Goal: Task Accomplishment & Management: Complete application form

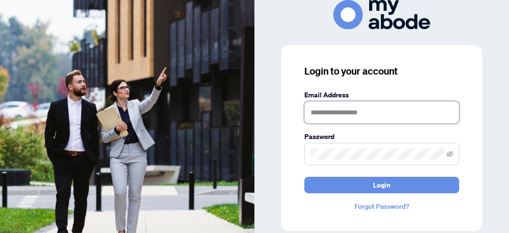
click at [327, 109] on input "text" at bounding box center [381, 112] width 155 height 22
type input "**********"
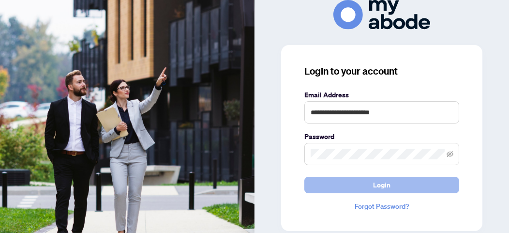
click at [374, 183] on span "Login" at bounding box center [381, 184] width 17 height 15
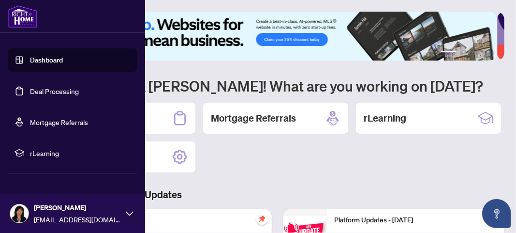
click at [49, 61] on link "Dashboard" at bounding box center [46, 60] width 33 height 9
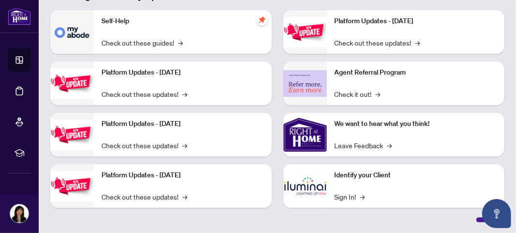
scroll to position [198, 0]
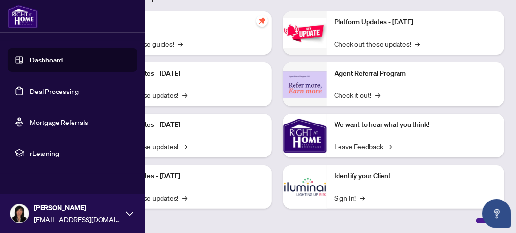
click at [57, 90] on link "Deal Processing" at bounding box center [54, 91] width 49 height 9
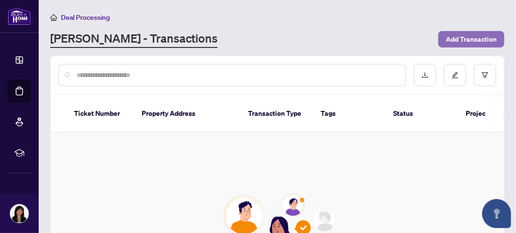
click at [457, 34] on span "Add Transaction" at bounding box center [471, 38] width 51 height 15
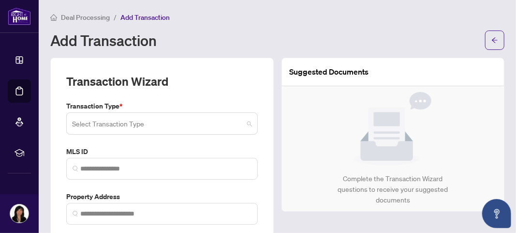
click at [247, 123] on div "Select Transaction Type 13 14 Listing Listing - Lease Deal - Buy Side Lease Dea…" at bounding box center [161, 123] width 191 height 22
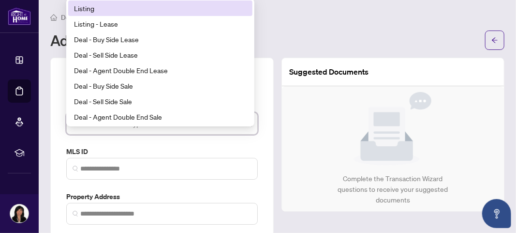
click at [148, 5] on div "Listing" at bounding box center [160, 8] width 173 height 11
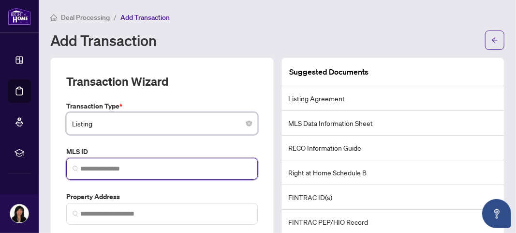
click at [134, 164] on input "search" at bounding box center [165, 168] width 171 height 10
paste input "*********"
type input "*********"
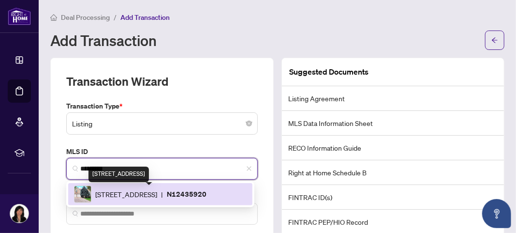
click at [133, 192] on span "10 Millstone Crt, Markham, Ontario L3R 7L9, Canada" at bounding box center [126, 194] width 62 height 11
type input "**********"
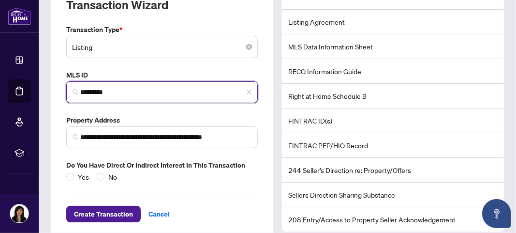
scroll to position [91, 0]
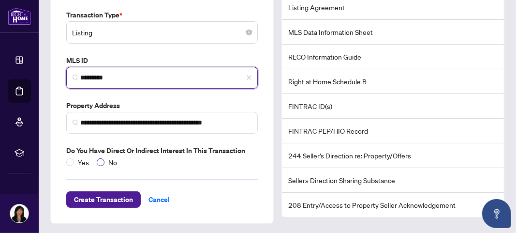
type input "*********"
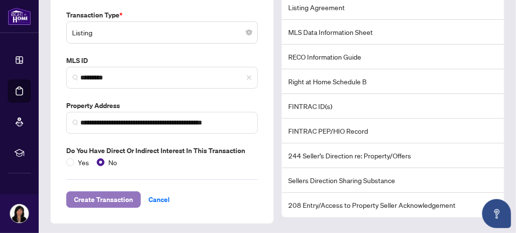
click at [97, 196] on span "Create Transaction" at bounding box center [103, 198] width 59 height 15
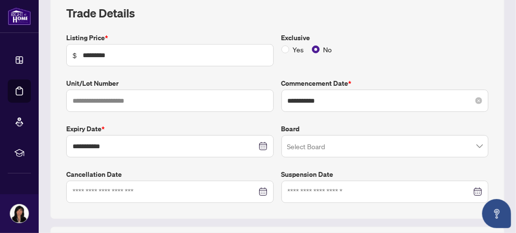
scroll to position [144, 0]
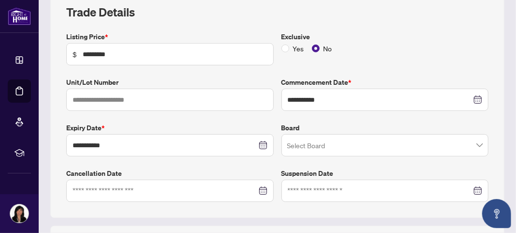
click at [473, 146] on span at bounding box center [385, 145] width 196 height 18
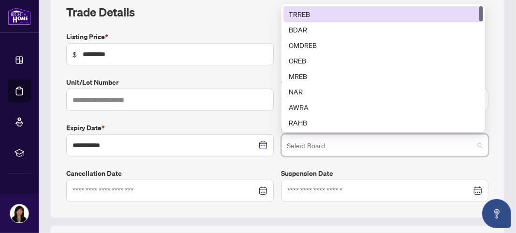
click at [377, 12] on div "TRREB" at bounding box center [383, 14] width 188 height 11
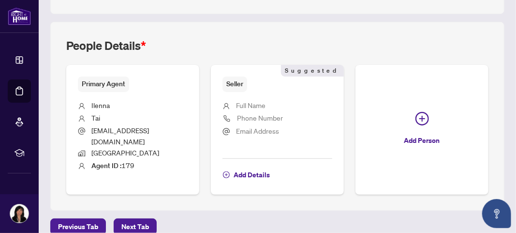
scroll to position [348, 0]
drag, startPoint x: 254, startPoint y: 101, endPoint x: 250, endPoint y: 98, distance: 5.2
click at [252, 100] on span "Full Name" at bounding box center [250, 104] width 29 height 9
click at [256, 167] on span "Add Details" at bounding box center [251, 173] width 36 height 15
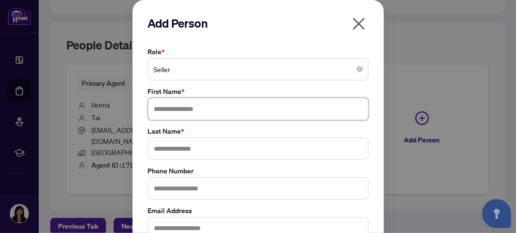
click at [188, 110] on input "text" at bounding box center [258, 109] width 220 height 22
type input "**********"
type input "****"
click at [188, 184] on input "text" at bounding box center [258, 188] width 220 height 22
type input "**********"
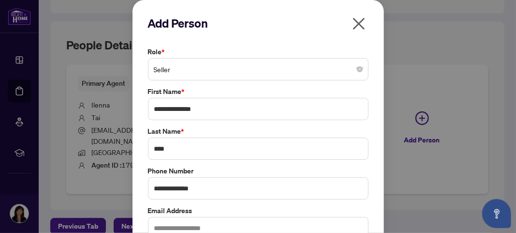
scroll to position [56, 0]
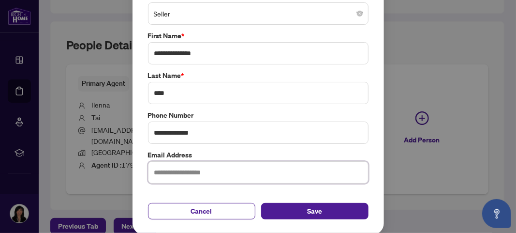
click at [220, 170] on input "text" at bounding box center [258, 172] width 220 height 22
paste input "**********"
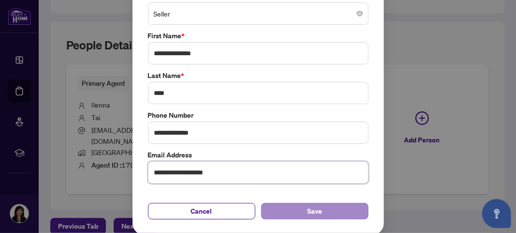
type input "**********"
click at [276, 208] on button "Save" at bounding box center [314, 211] width 107 height 16
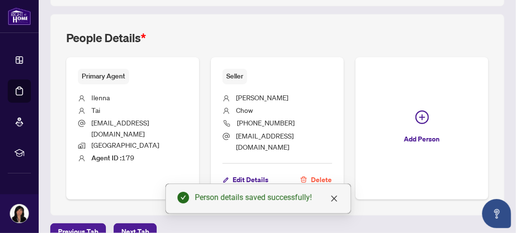
scroll to position [360, 0]
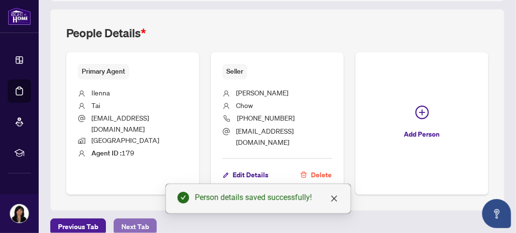
click at [127, 219] on span "Next Tab" at bounding box center [135, 226] width 28 height 15
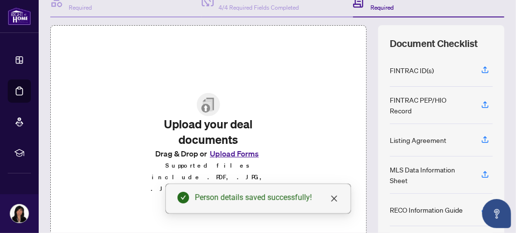
scroll to position [136, 0]
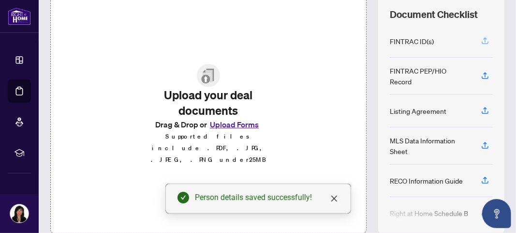
click at [483, 39] on icon "button" at bounding box center [485, 39] width 4 height 5
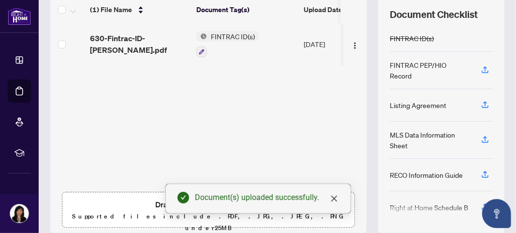
click at [416, 102] on div "Listing Agreement" at bounding box center [418, 105] width 57 height 11
click at [481, 100] on icon "button" at bounding box center [485, 104] width 9 height 9
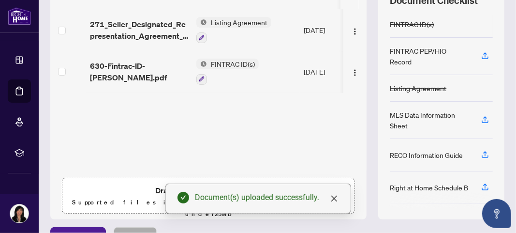
scroll to position [153, 0]
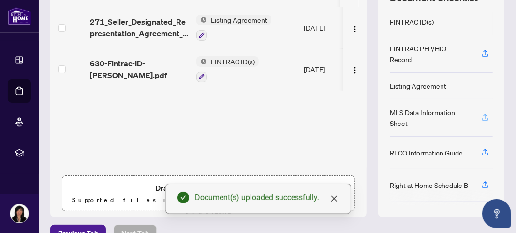
click at [481, 113] on icon "button" at bounding box center [485, 117] width 9 height 9
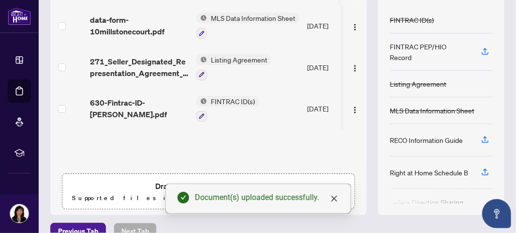
scroll to position [156, 0]
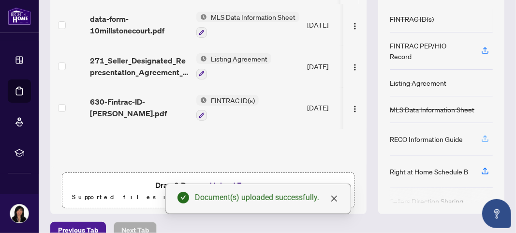
click at [481, 134] on icon "button" at bounding box center [485, 138] width 9 height 9
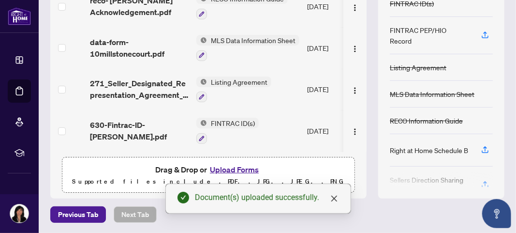
scroll to position [0, 0]
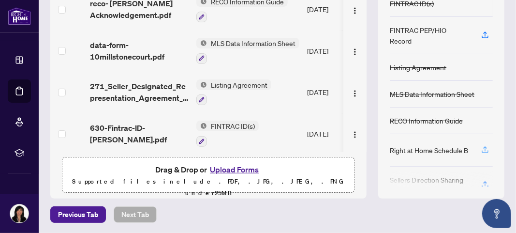
click at [481, 145] on icon "button" at bounding box center [485, 149] width 9 height 9
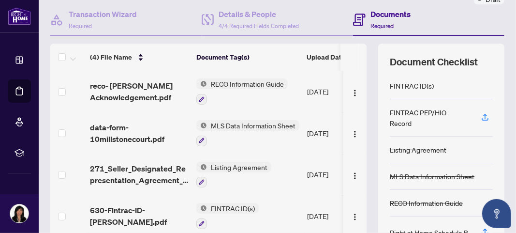
scroll to position [50, 0]
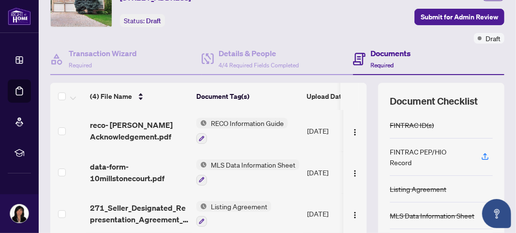
click at [379, 65] on span "Required" at bounding box center [381, 64] width 23 height 7
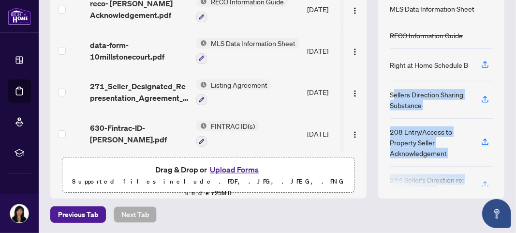
scroll to position [99, 0]
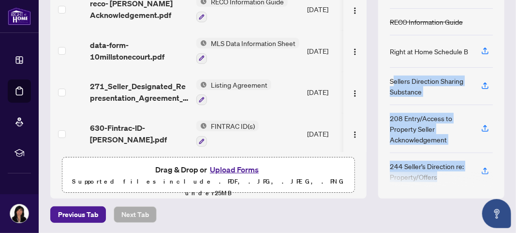
drag, startPoint x: 385, startPoint y: 170, endPoint x: 445, endPoint y: 184, distance: 61.6
click at [445, 184] on div "FINTRAC ID(s) FINTRAC PEP/HIO Record Listing Agreement MLS Data Information She…" at bounding box center [441, 88] width 103 height 196
click at [481, 124] on icon "button" at bounding box center [485, 128] width 9 height 9
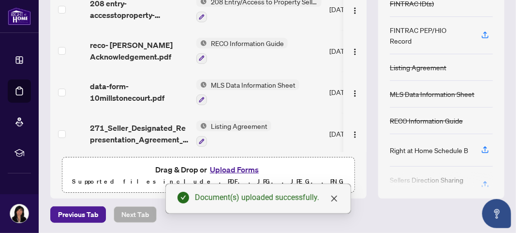
drag, startPoint x: 447, startPoint y: 175, endPoint x: 450, endPoint y: 204, distance: 29.2
click at [450, 204] on div "Deal Processing / View Transaction Transaction saved a few seconds ago Ticket #…" at bounding box center [277, 31] width 462 height 382
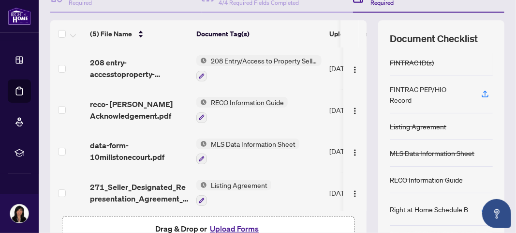
scroll to position [161, 0]
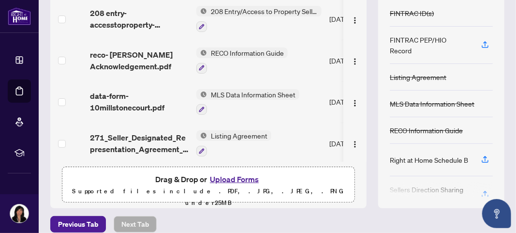
drag, startPoint x: 411, startPoint y: 41, endPoint x: 423, endPoint y: 57, distance: 19.1
click at [410, 42] on div "FINTRAC PEP/HIO Record" at bounding box center [430, 44] width 80 height 21
click at [481, 155] on icon "button" at bounding box center [485, 159] width 9 height 9
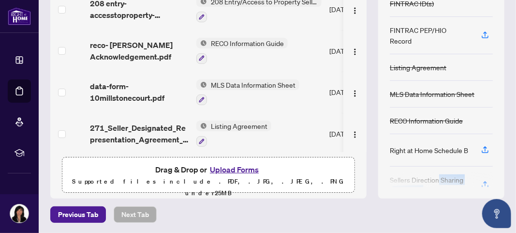
click at [430, 170] on div "FINTRAC ID(s) FINTRAC PEP/HIO Record Listing Agreement MLS Data Information She…" at bounding box center [441, 88] width 103 height 196
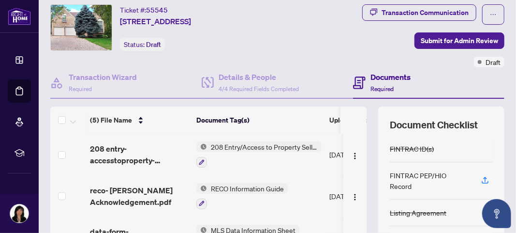
scroll to position [0, 0]
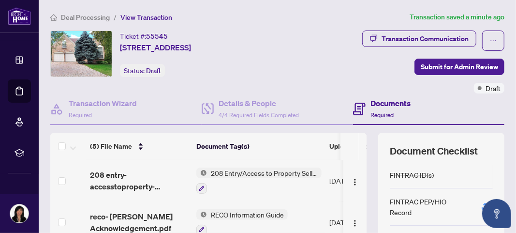
click at [378, 112] on span "Required" at bounding box center [381, 114] width 23 height 7
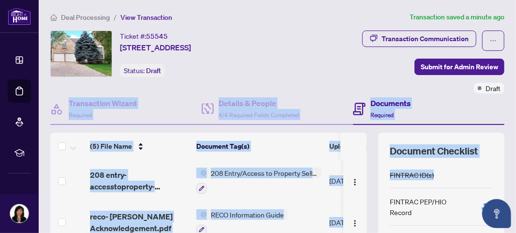
drag, startPoint x: 508, startPoint y: 84, endPoint x: 515, endPoint y: 182, distance: 98.9
click at [515, 182] on main "Deal Processing / View Transaction Transaction saved a minute ago Ticket #: 555…" at bounding box center [277, 116] width 477 height 233
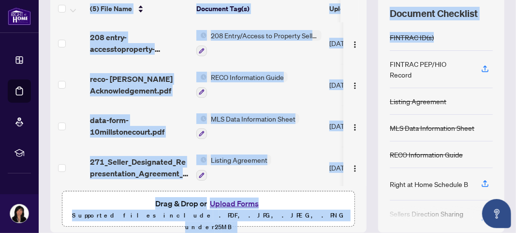
scroll to position [171, 0]
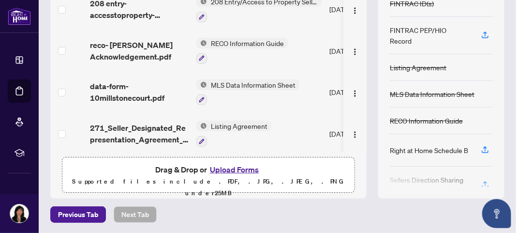
drag, startPoint x: 456, startPoint y: 188, endPoint x: 456, endPoint y: 212, distance: 23.7
click at [456, 212] on div "Deal Processing / View Transaction Transaction saved a minute ago Ticket #: 555…" at bounding box center [277, 31] width 462 height 382
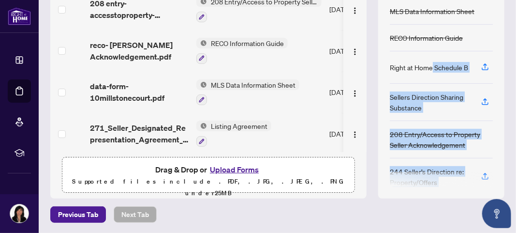
scroll to position [88, 0]
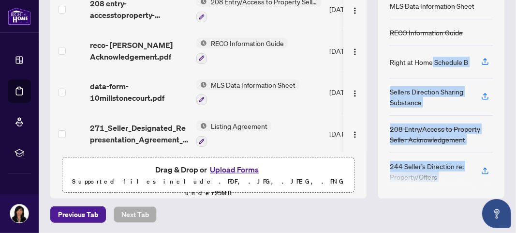
drag, startPoint x: 426, startPoint y: 176, endPoint x: 431, endPoint y: 218, distance: 41.3
click at [431, 218] on div "Deal Processing / View Transaction Transaction saved a minute ago Ticket #: 555…" at bounding box center [277, 31] width 462 height 382
click at [429, 188] on div "Document Checklist FINTRAC ID(s) FINTRAC PEP/HIO Record Listing Agreement MLS D…" at bounding box center [441, 79] width 126 height 237
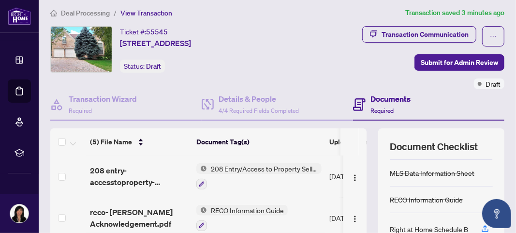
scroll to position [0, 0]
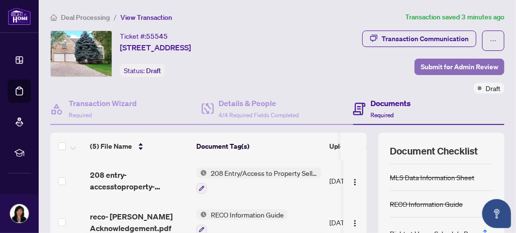
click at [444, 69] on span "Submit for Admin Review" at bounding box center [459, 66] width 77 height 15
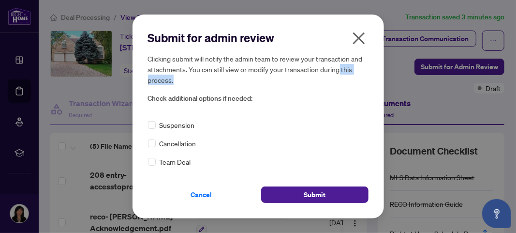
drag, startPoint x: 379, startPoint y: 64, endPoint x: 381, endPoint y: 77, distance: 12.7
click at [381, 77] on div "Submit for admin review Clicking submit will notify the admin team to review yo…" at bounding box center [257, 117] width 251 height 204
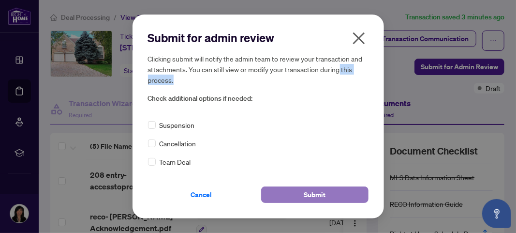
click at [340, 194] on button "Submit" at bounding box center [314, 194] width 107 height 16
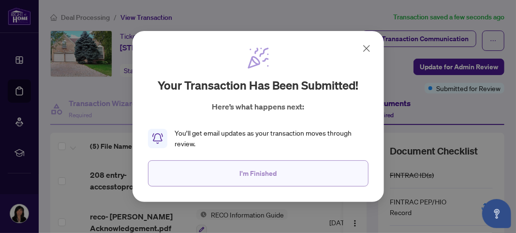
click at [261, 174] on span "I'm Finished" at bounding box center [257, 172] width 37 height 15
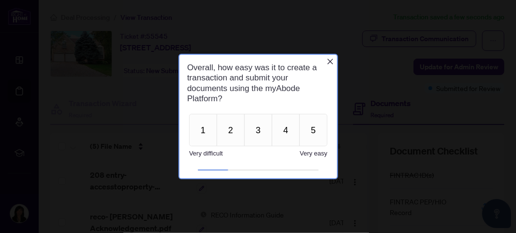
click at [515, 121] on div at bounding box center [258, 116] width 516 height 233
click at [250, 133] on button "3" at bounding box center [258, 129] width 28 height 32
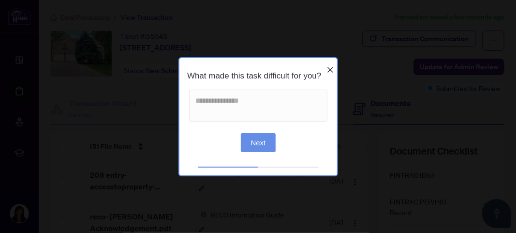
click at [328, 65] on icon "Close button" at bounding box center [330, 69] width 8 height 8
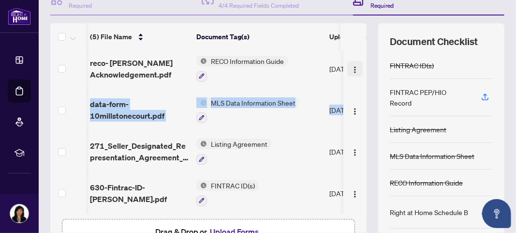
scroll to position [0, 1]
drag, startPoint x: 355, startPoint y: 115, endPoint x: 346, endPoint y: 66, distance: 49.6
click at [346, 66] on tbody "(5) File Name Document Tag(s) Upload Date Status 208 entry-accesstoproperty-ack…" at bounding box center [273, 109] width 448 height 207
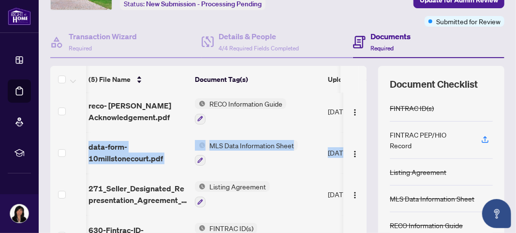
scroll to position [65, 0]
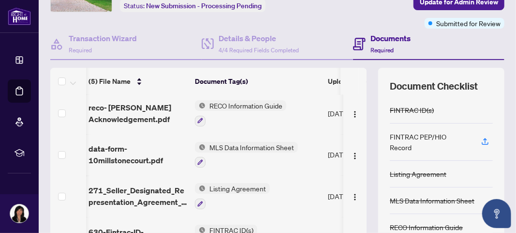
click at [374, 46] on span "Required" at bounding box center [381, 49] width 23 height 7
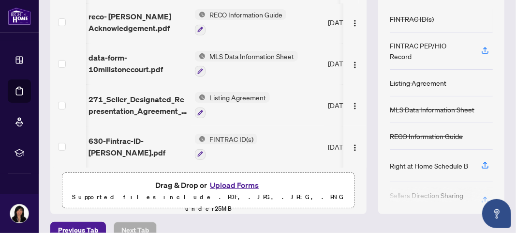
scroll to position [171, 0]
